Goal: Task Accomplishment & Management: Manage account settings

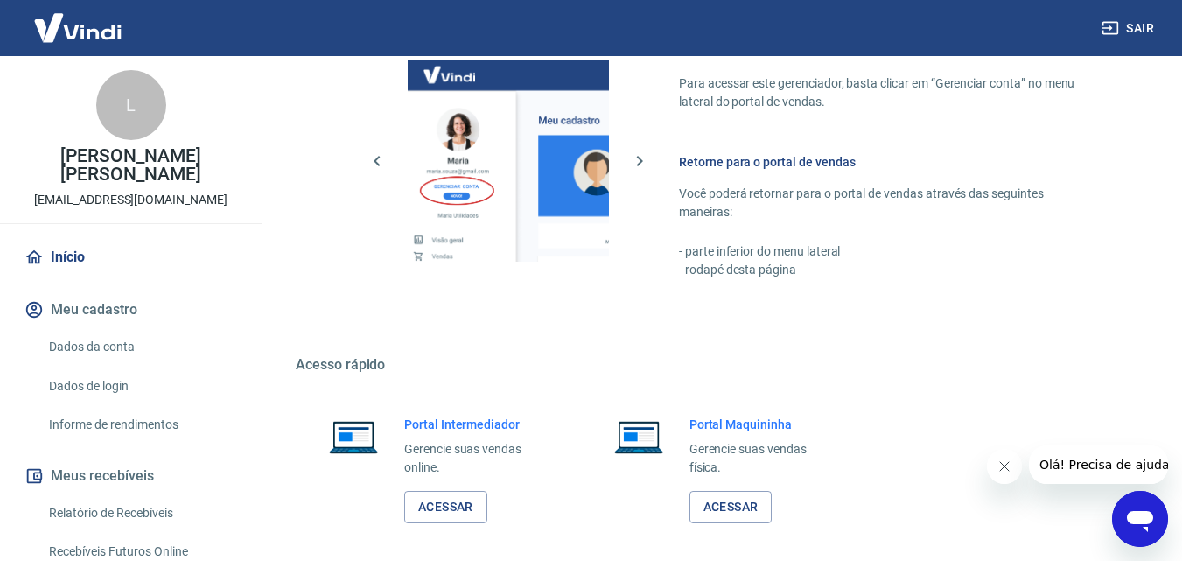
scroll to position [875, 0]
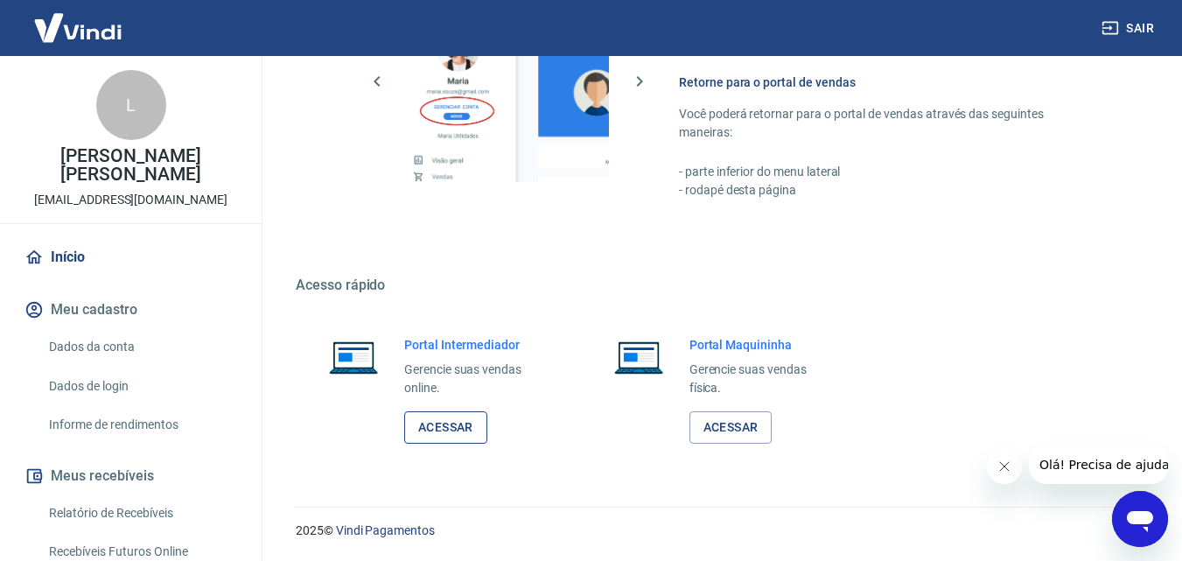
click at [465, 431] on link "Acessar" at bounding box center [445, 427] width 83 height 32
click at [1134, 25] on button "Sair" at bounding box center [1129, 28] width 63 height 32
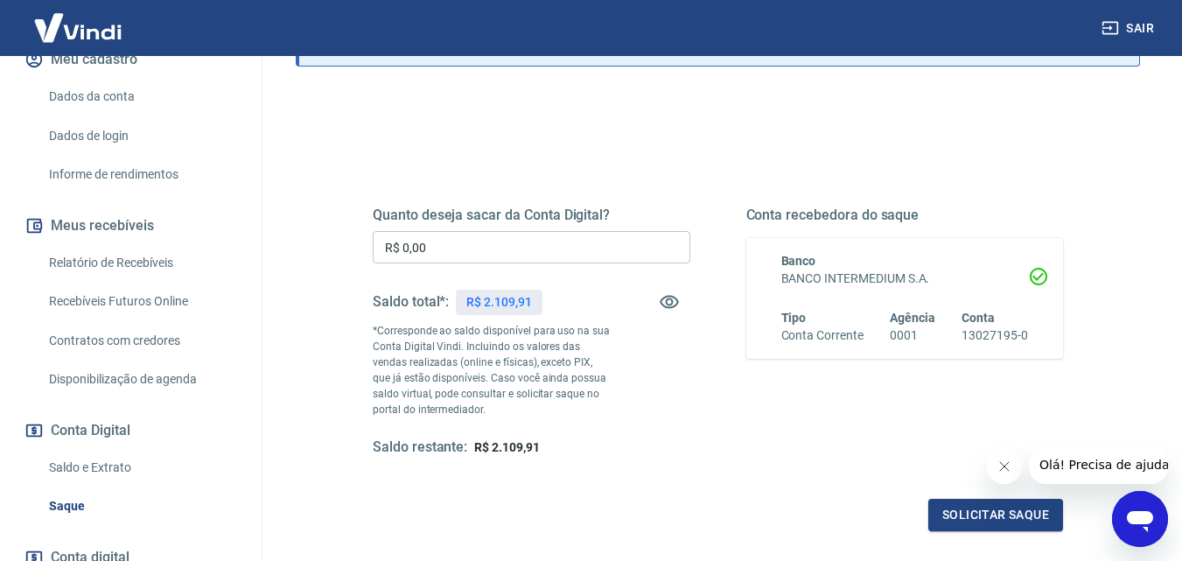
scroll to position [262, 0]
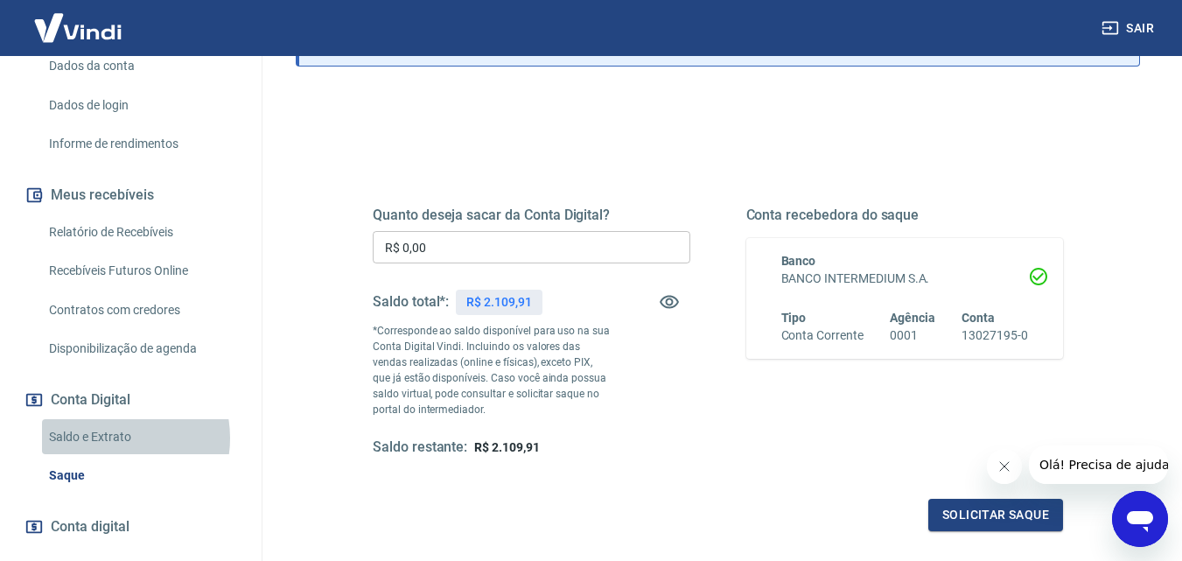
click at [115, 455] on link "Saldo e Extrato" at bounding box center [141, 437] width 199 height 36
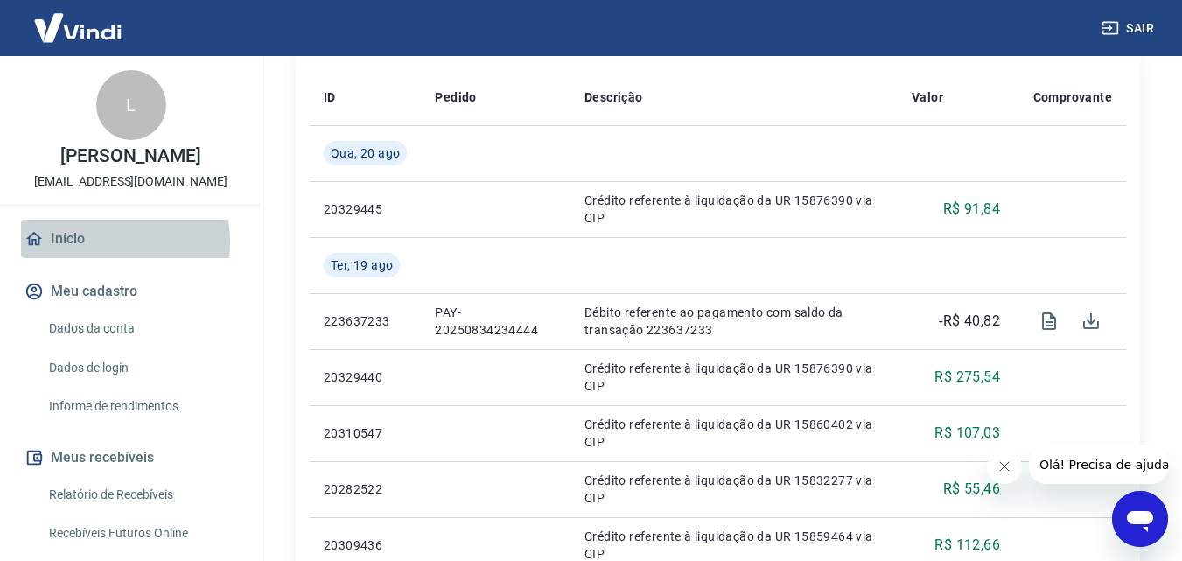
click at [79, 258] on link "Início" at bounding box center [131, 239] width 220 height 38
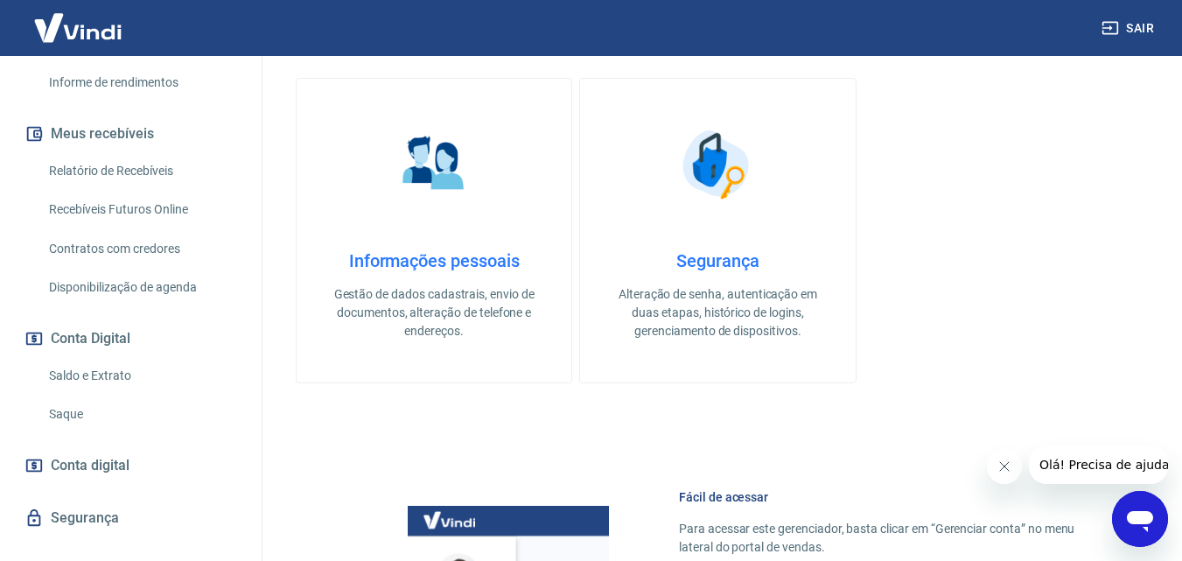
scroll to position [350, 0]
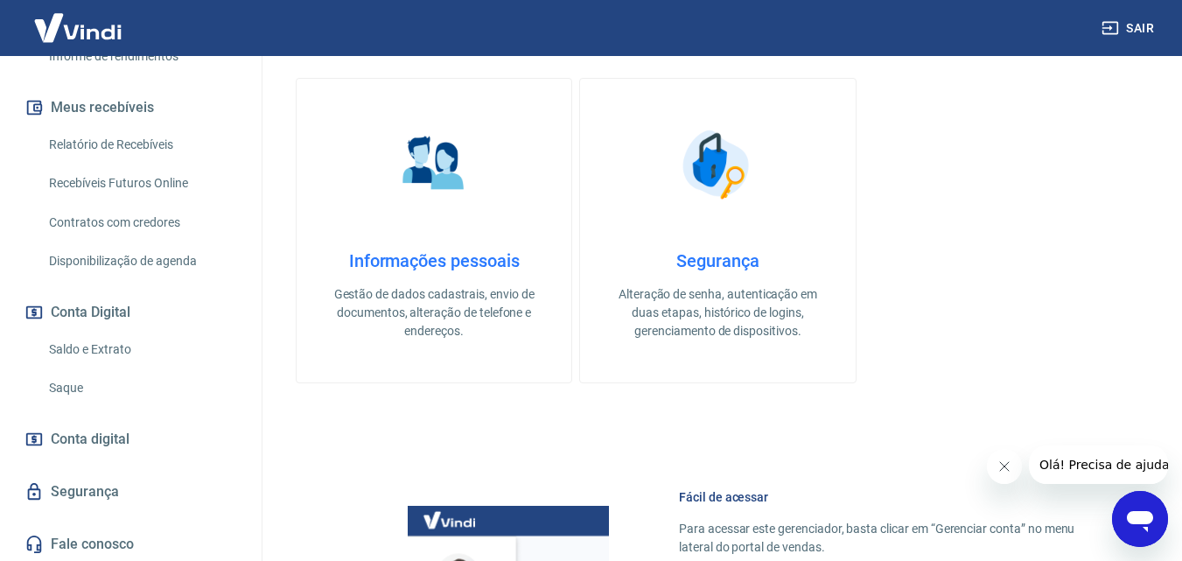
click at [1135, 27] on button "Sair" at bounding box center [1129, 28] width 63 height 32
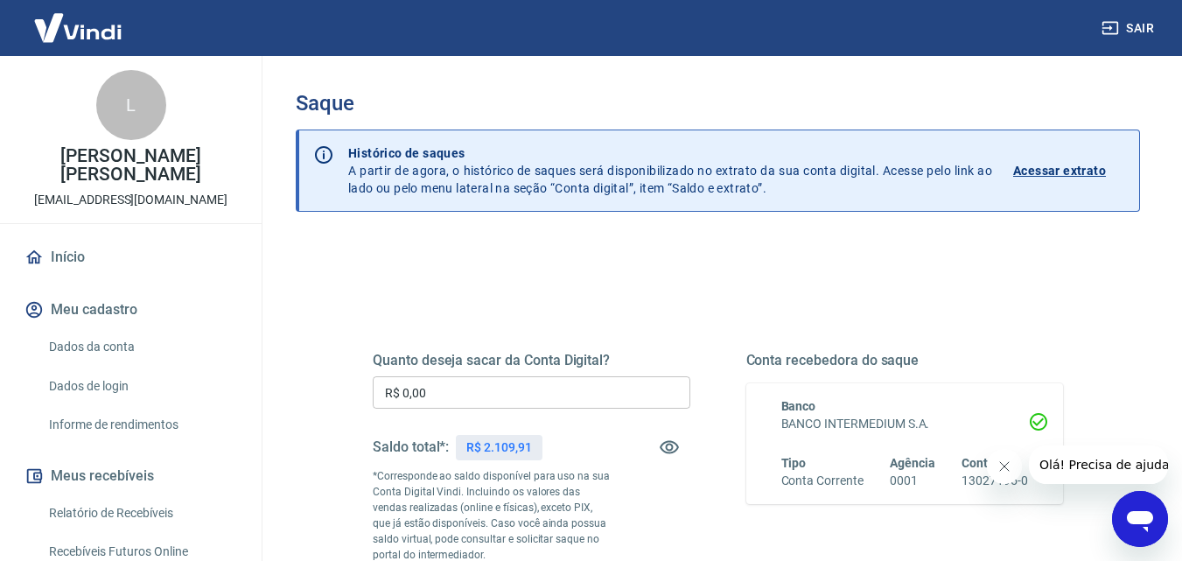
click at [1135, 29] on button "Sair" at bounding box center [1129, 28] width 63 height 32
